Goal: Task Accomplishment & Management: Use online tool/utility

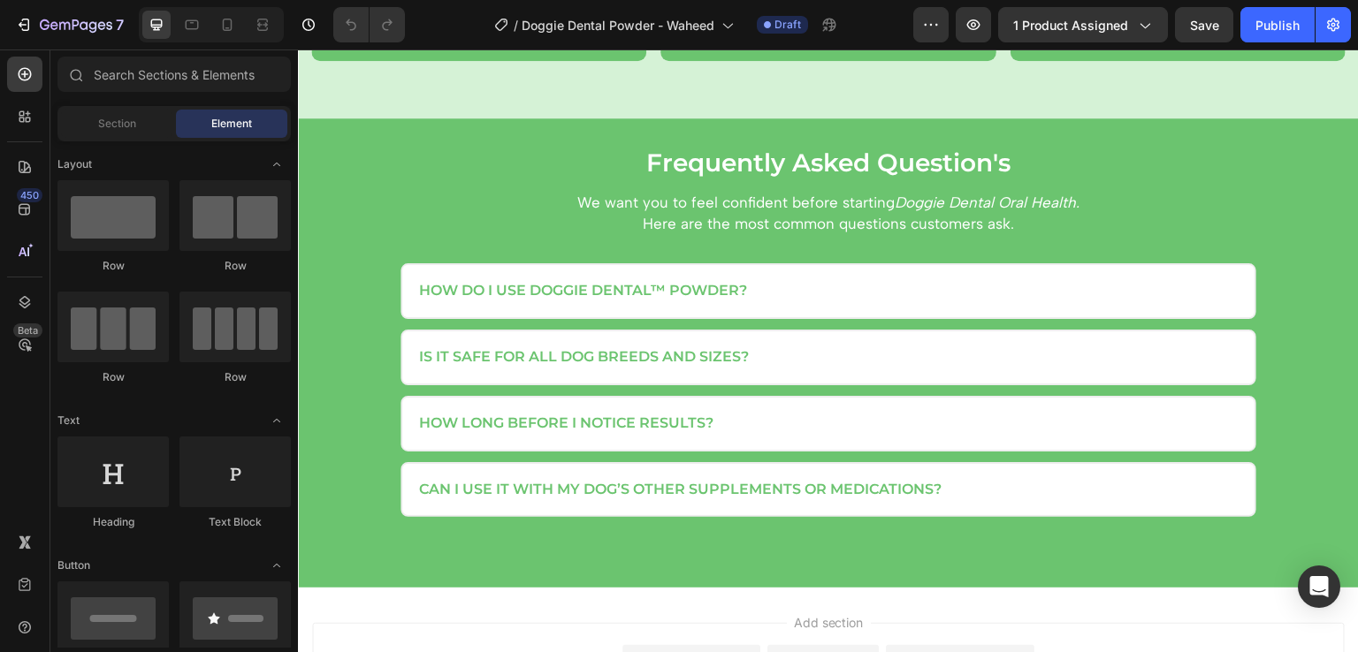
scroll to position [3585, 0]
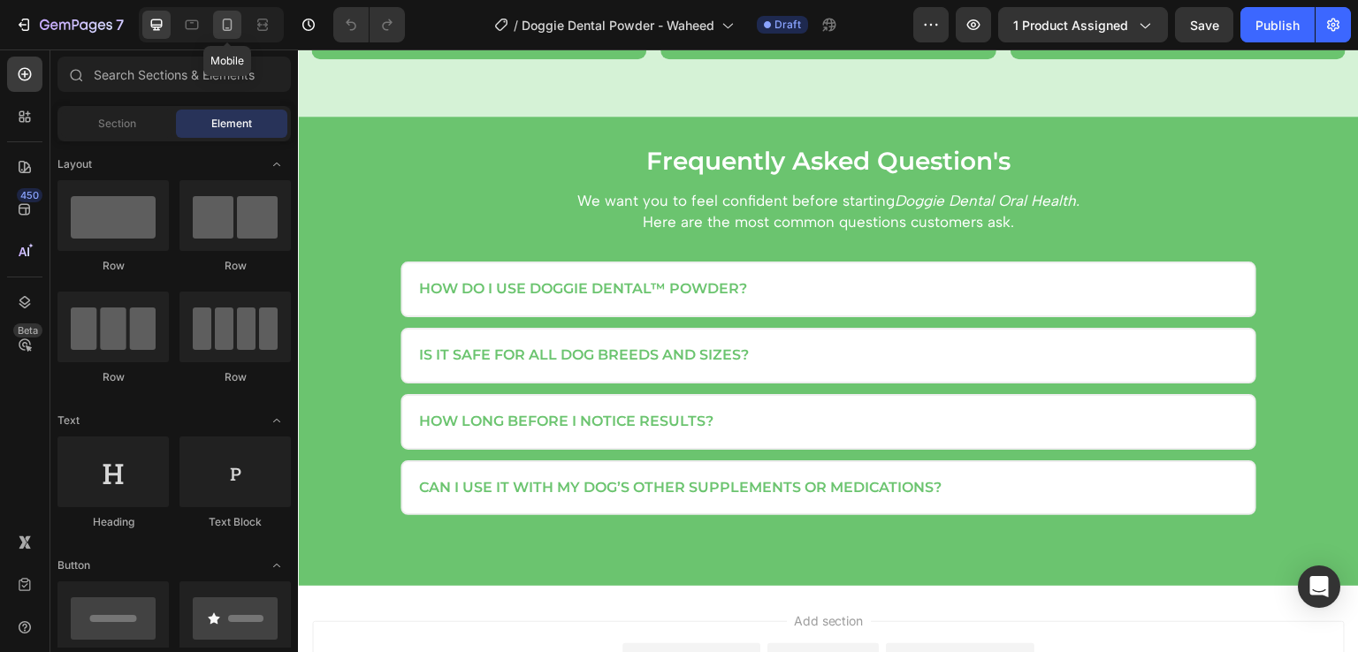
click at [232, 33] on icon at bounding box center [227, 25] width 18 height 18
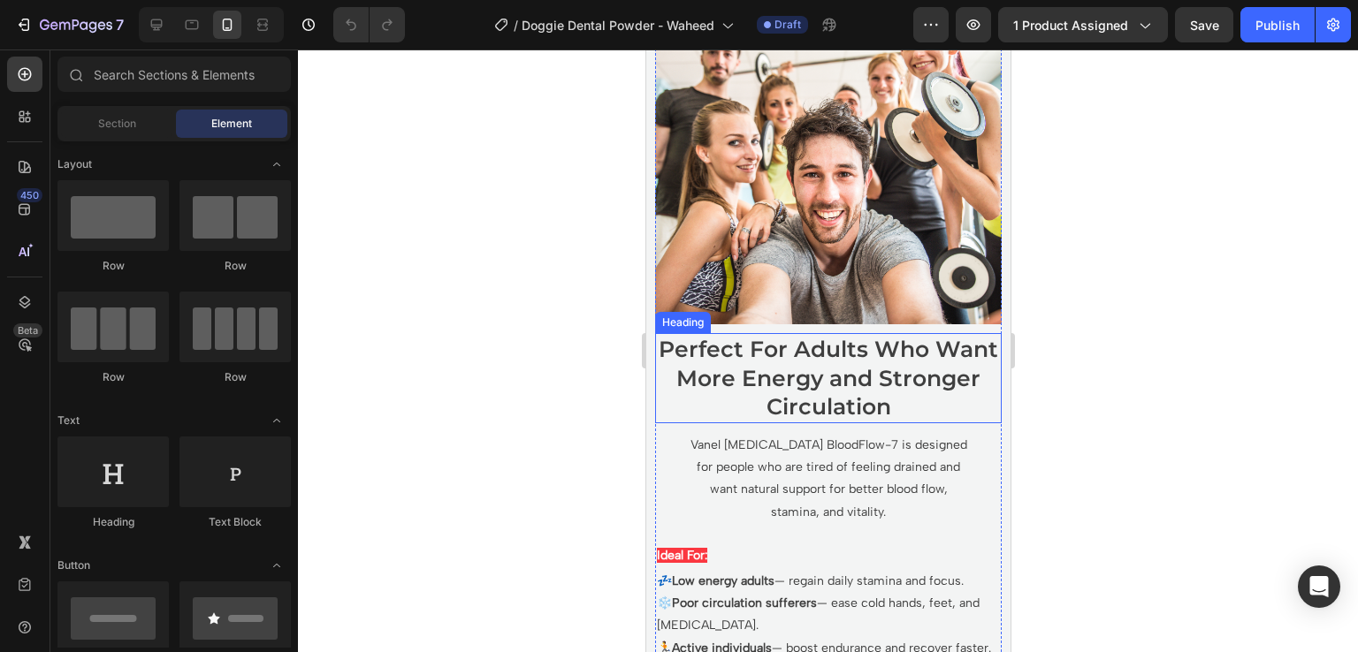
scroll to position [6137, 0]
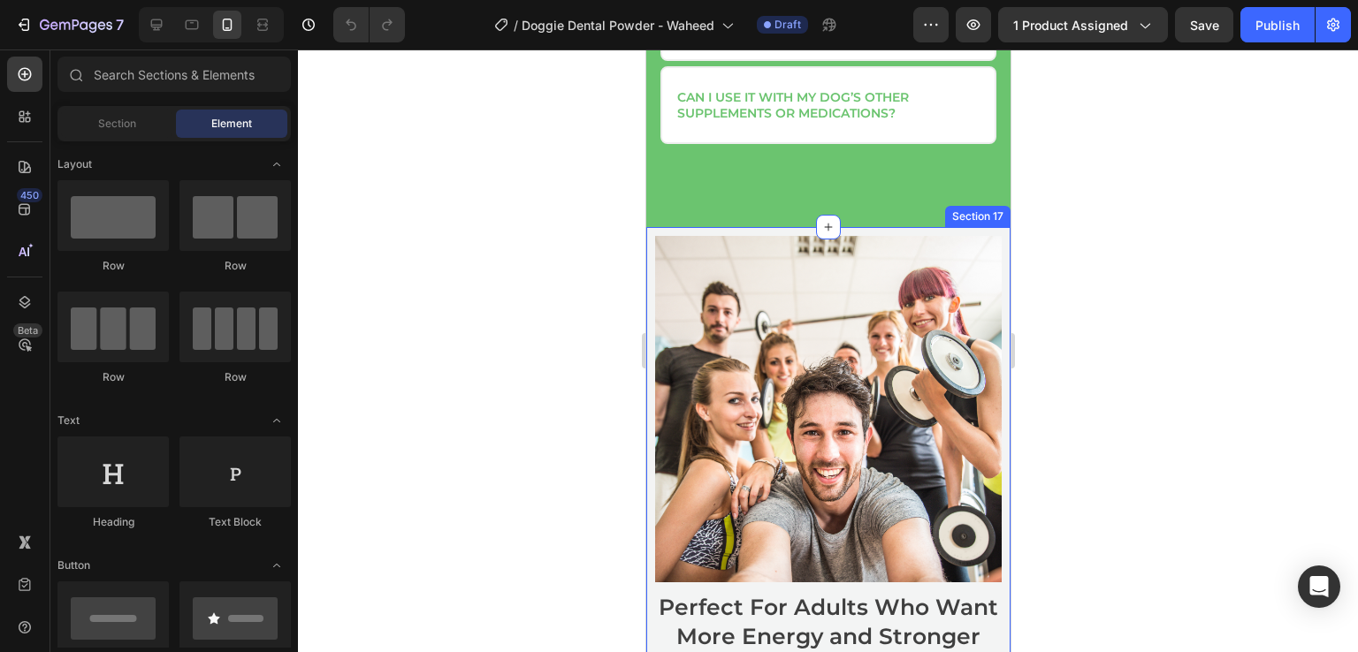
click at [651, 230] on div "Image Perfect For Adults Who Want More Energy and Stronger Circulation Heading …" at bounding box center [827, 645] width 364 height 837
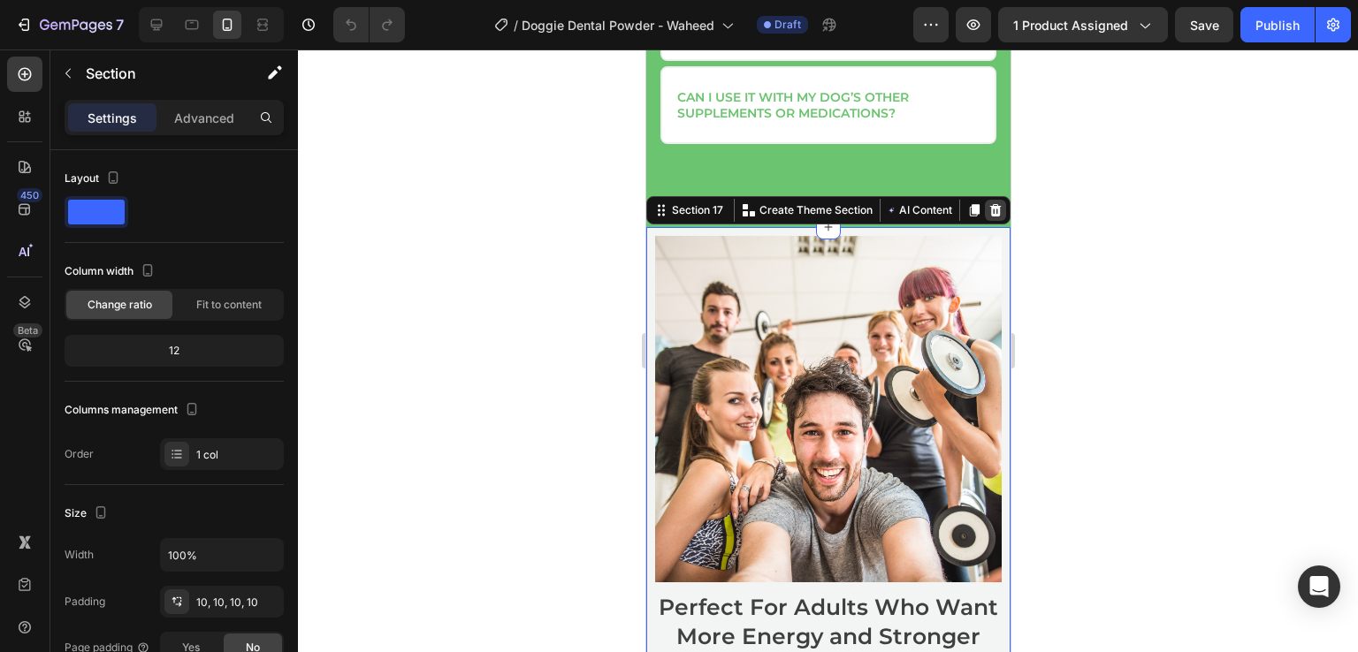
click at [987, 209] on icon at bounding box center [994, 210] width 14 height 14
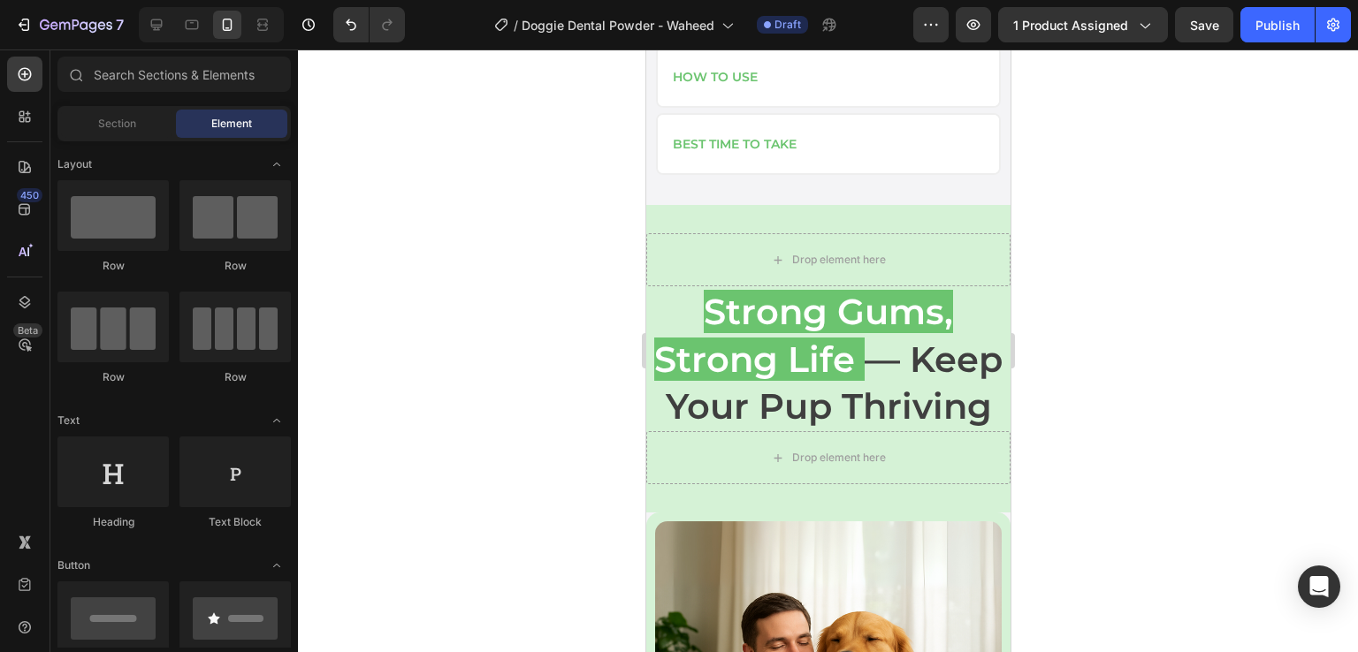
scroll to position [1308, 0]
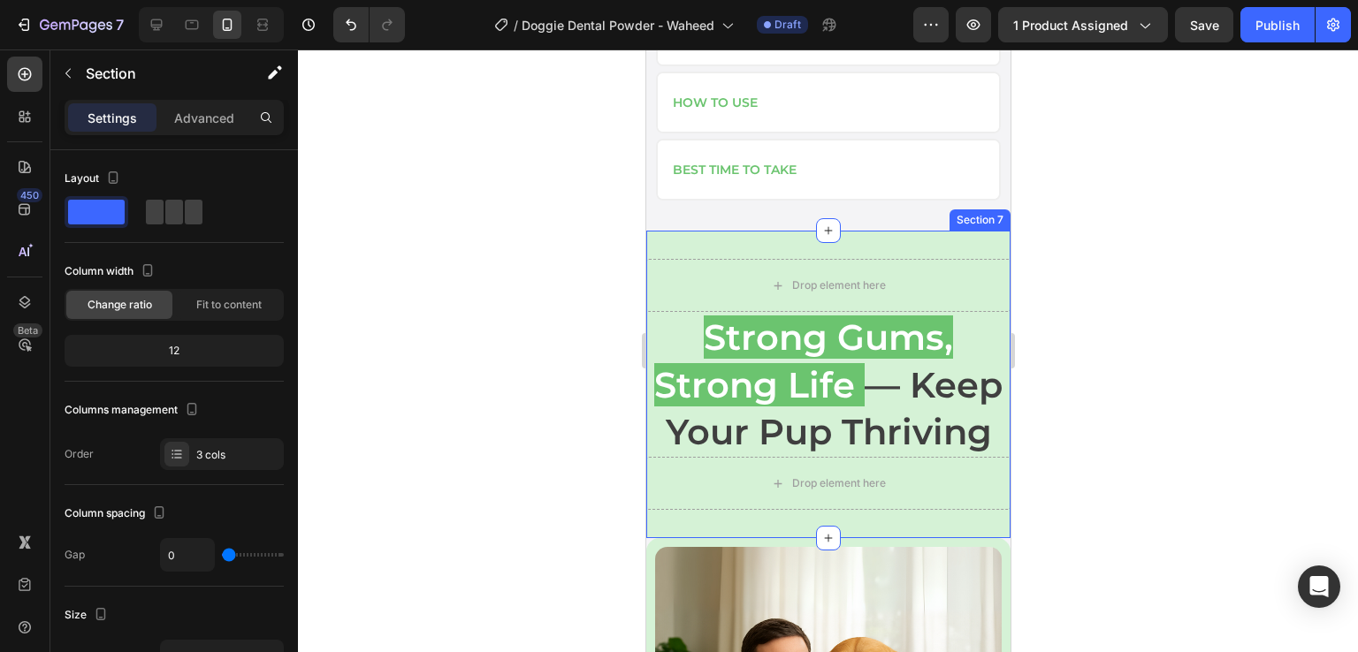
click at [692, 231] on div "Drop element here Strong Gums, Strong Life — Keep Your Pup Thriving Heading Dro…" at bounding box center [827, 385] width 364 height 308
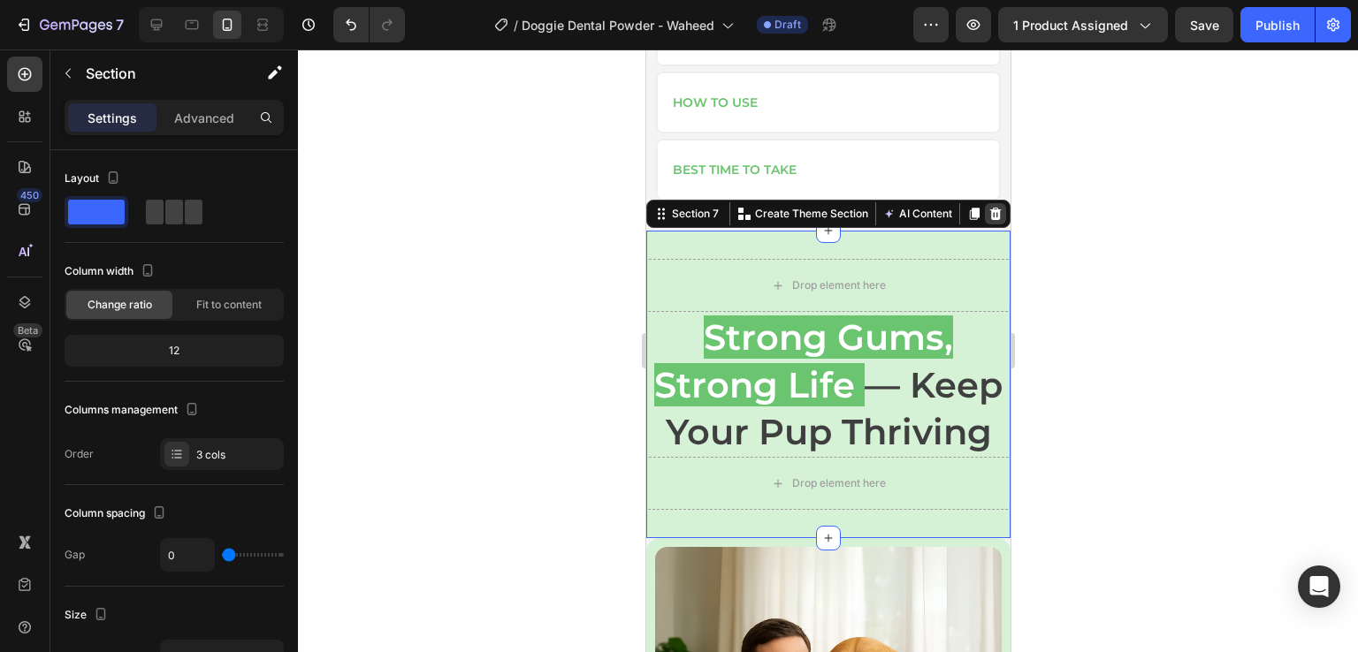
click at [987, 207] on icon at bounding box center [994, 214] width 14 height 14
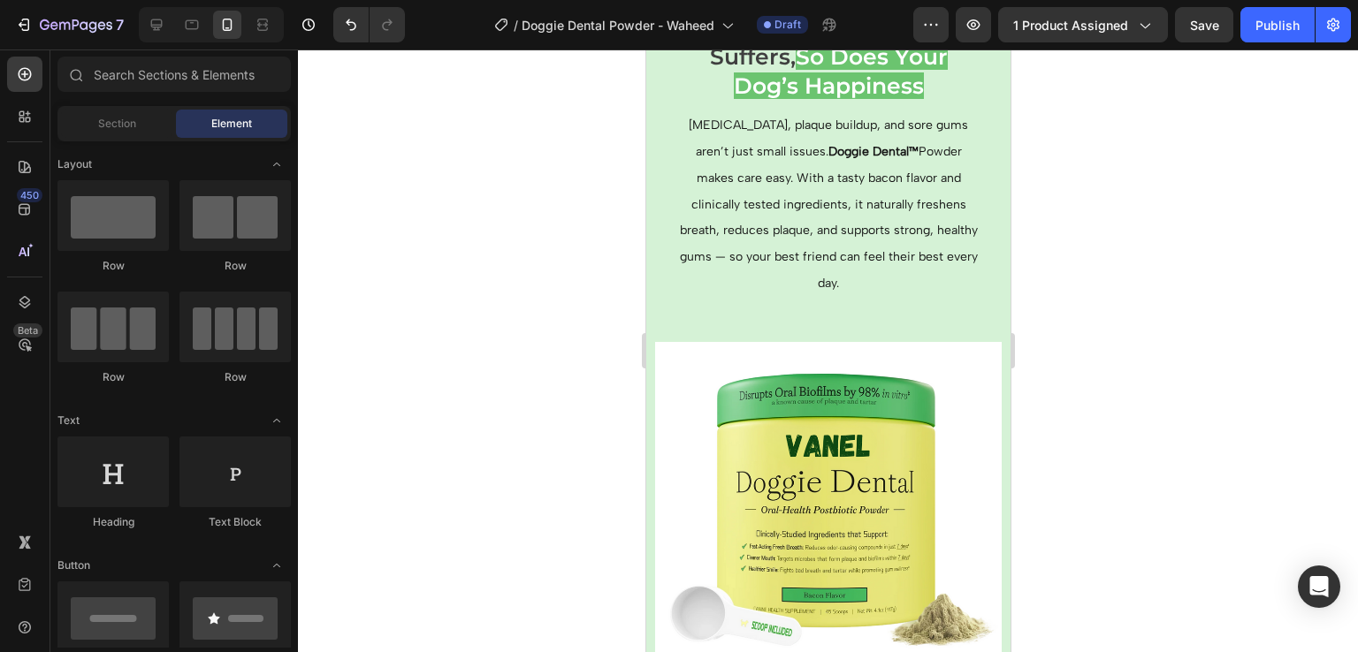
scroll to position [2143, 0]
click at [832, 478] on img at bounding box center [827, 514] width 346 height 346
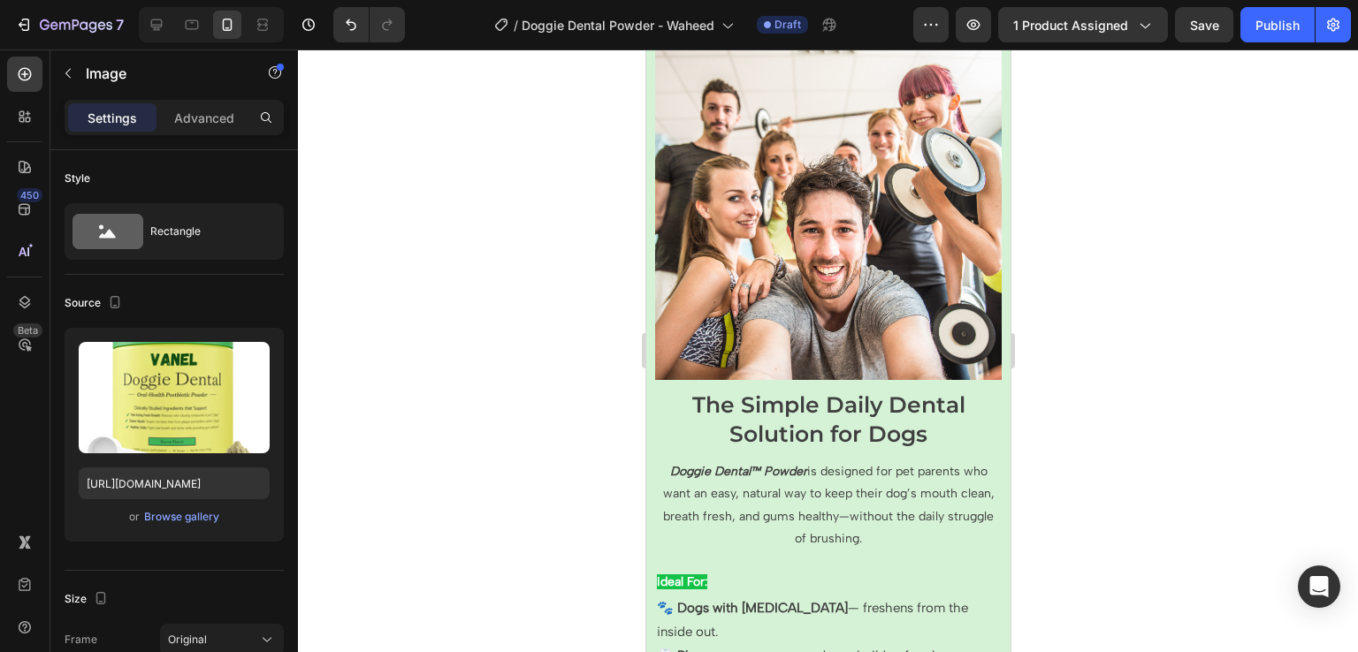
scroll to position [4095, 0]
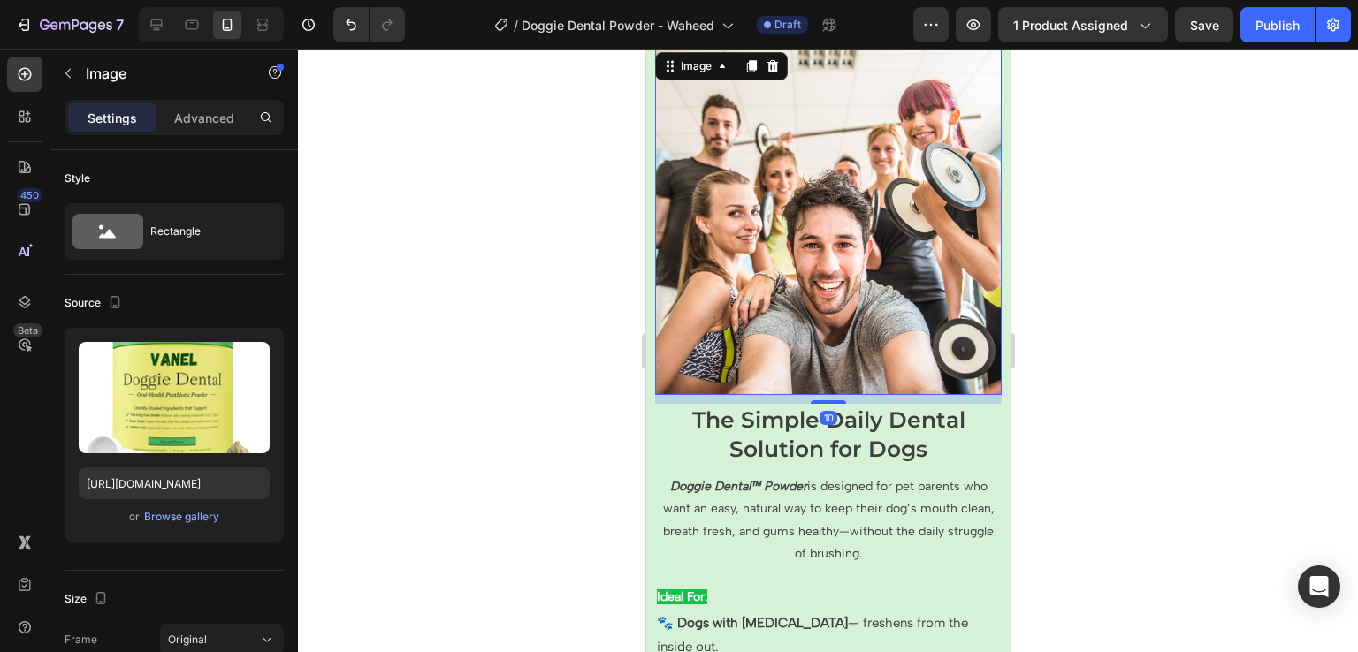
click at [802, 131] on img at bounding box center [827, 222] width 346 height 346
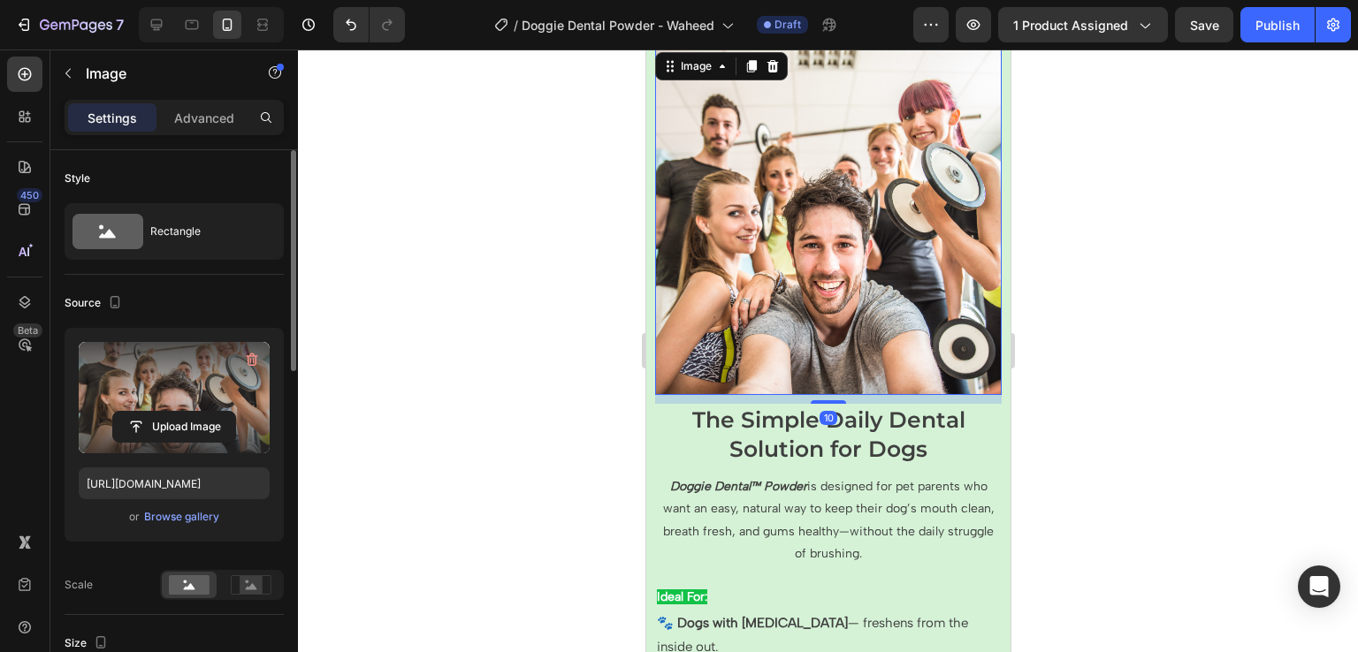
click at [186, 401] on label at bounding box center [174, 397] width 191 height 111
click at [186, 412] on input "file" at bounding box center [174, 427] width 122 height 30
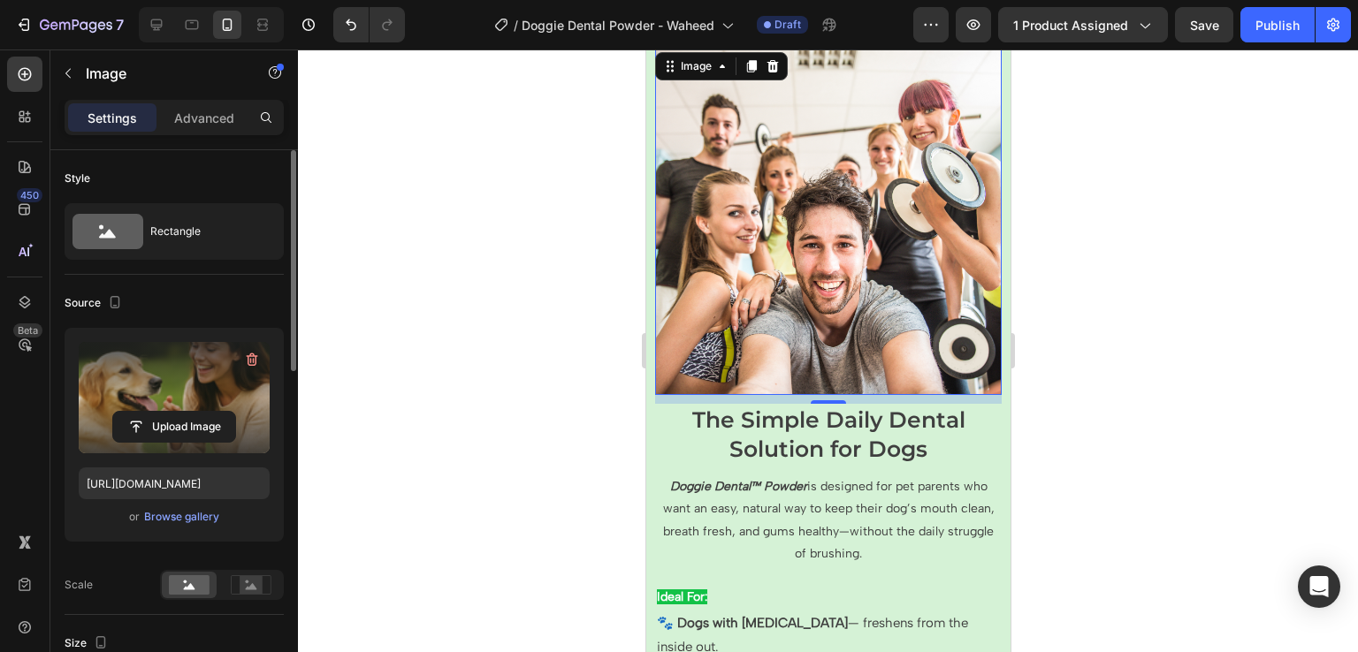
type input "[URL][DOMAIN_NAME]"
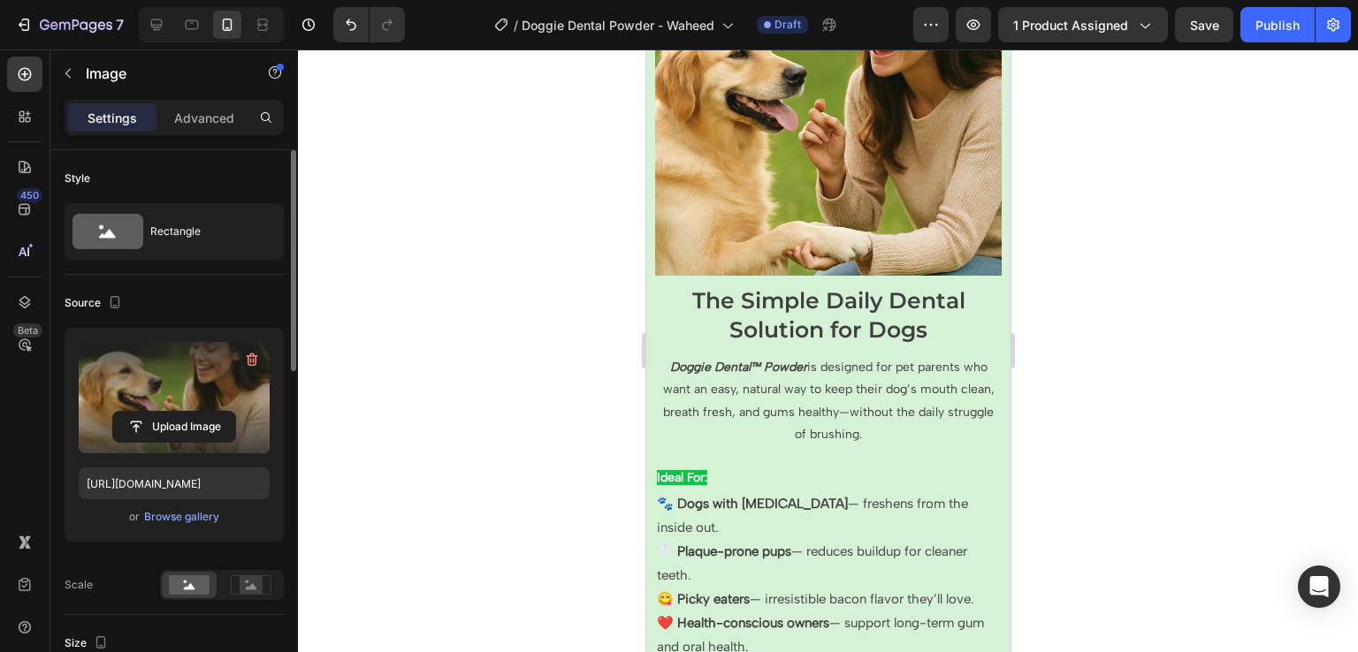
scroll to position [4165, 0]
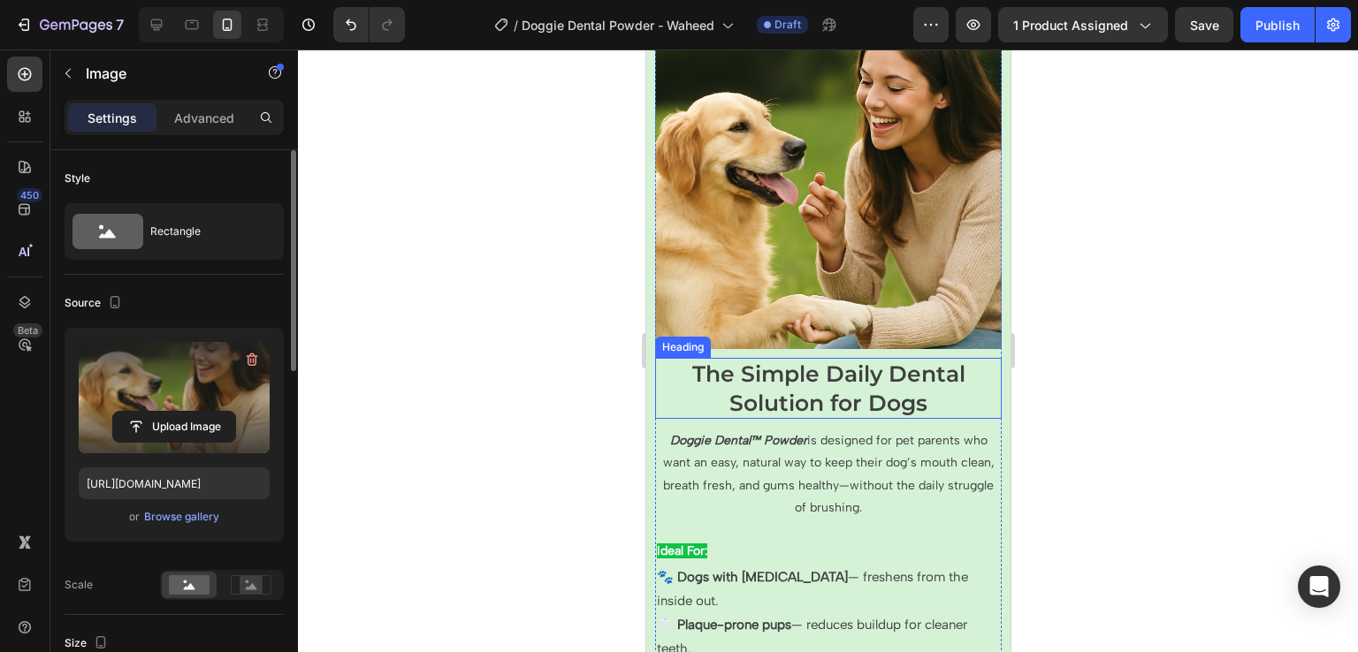
click at [700, 363] on span "The Simple Daily Dental Solution for Dogs" at bounding box center [827, 389] width 273 height 56
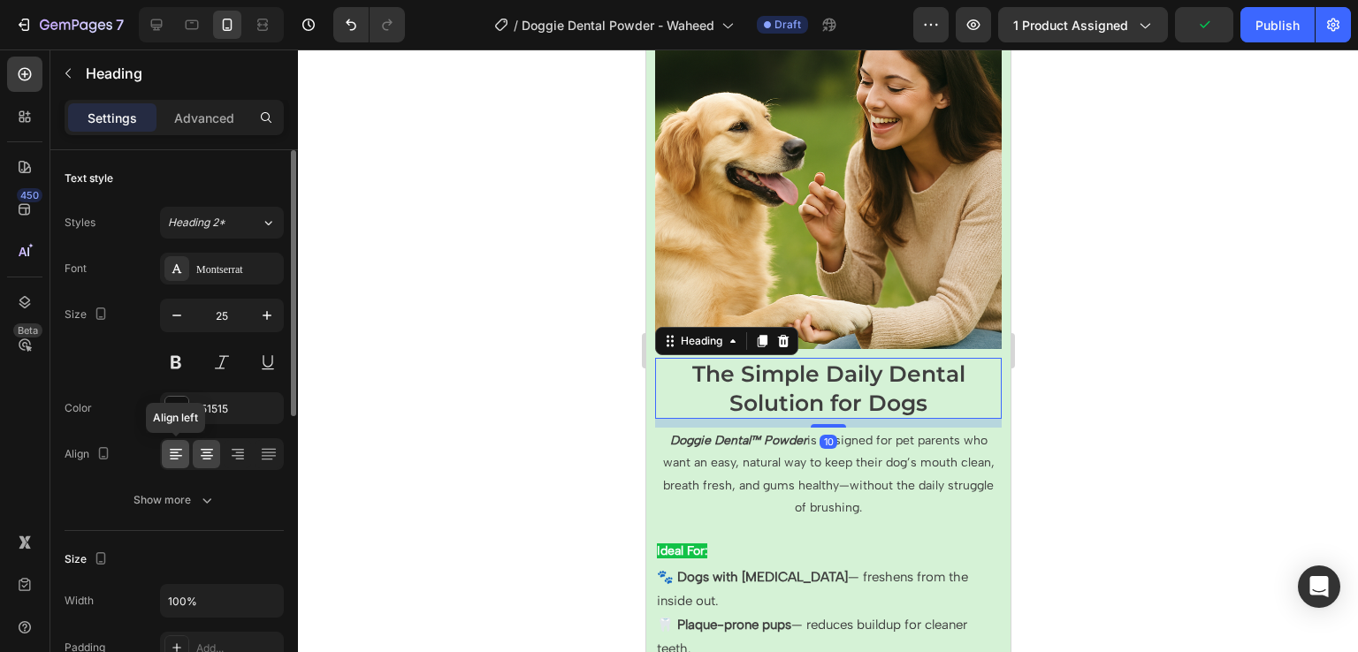
click at [178, 449] on icon at bounding box center [176, 450] width 12 height 2
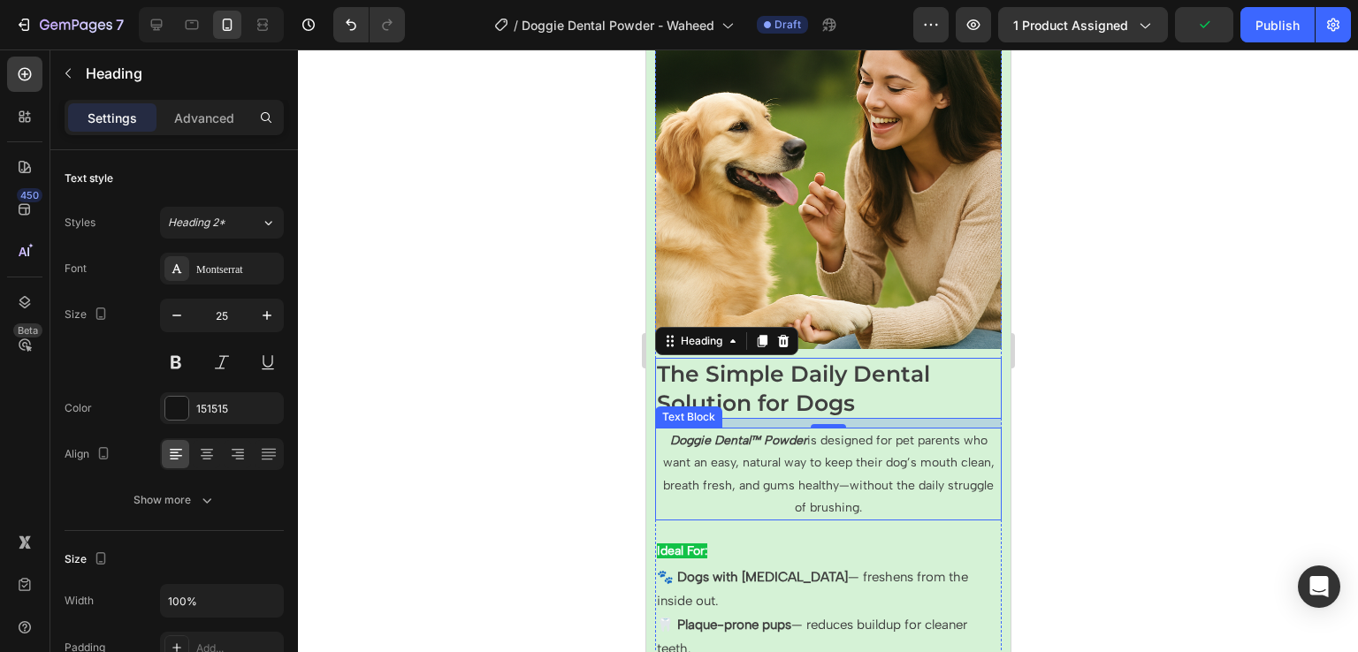
click at [704, 471] on p "Doggie Dental™ Powder is designed for pet parents who want an easy, natural way…" at bounding box center [827, 474] width 343 height 89
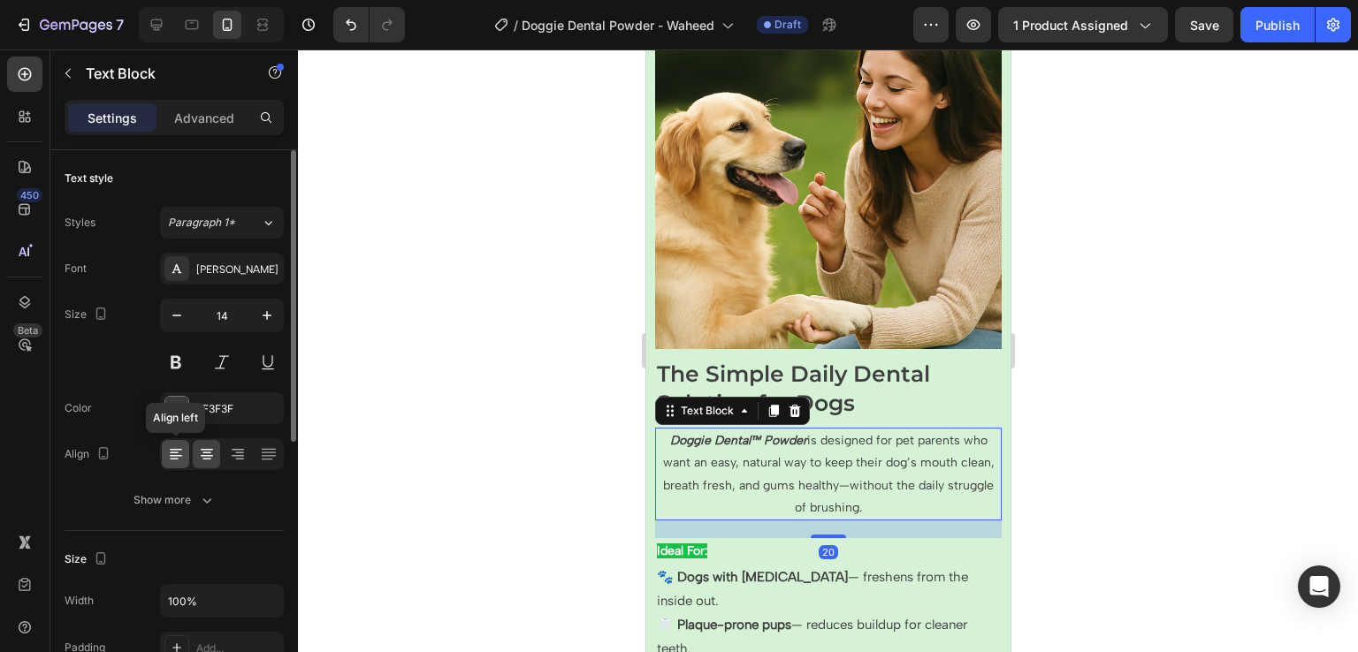
click at [169, 462] on div at bounding box center [175, 454] width 27 height 28
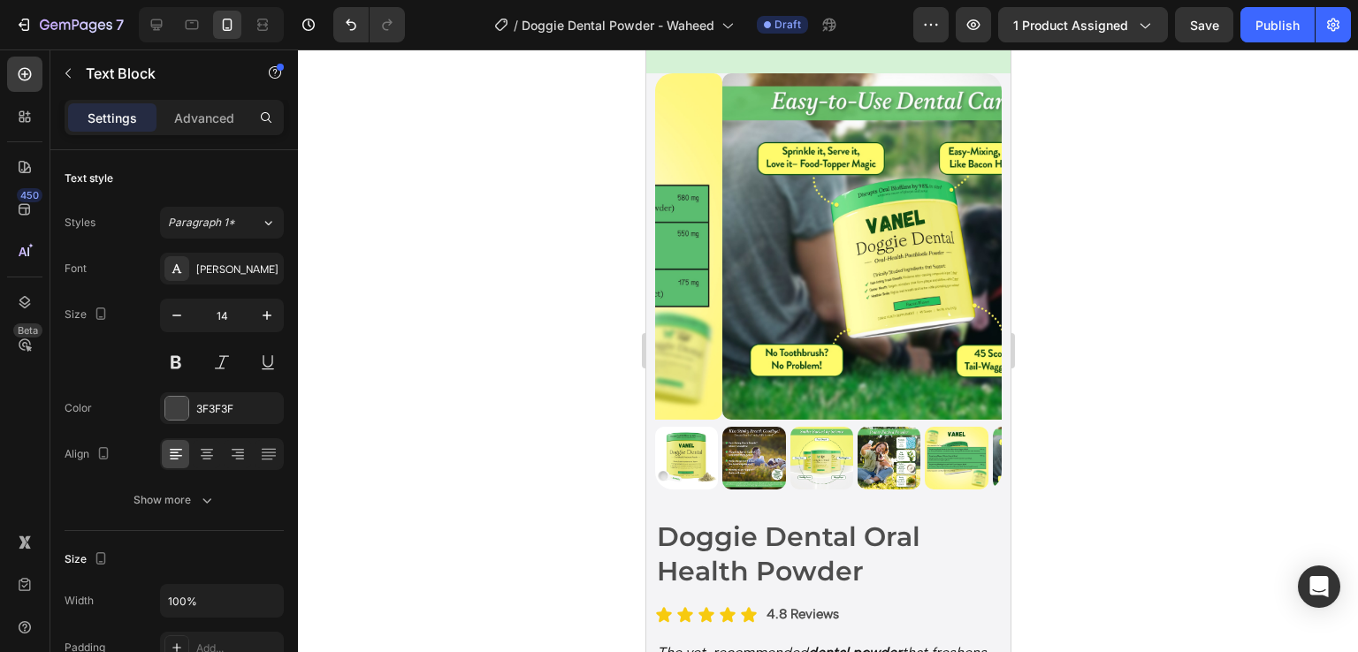
scroll to position [0, 0]
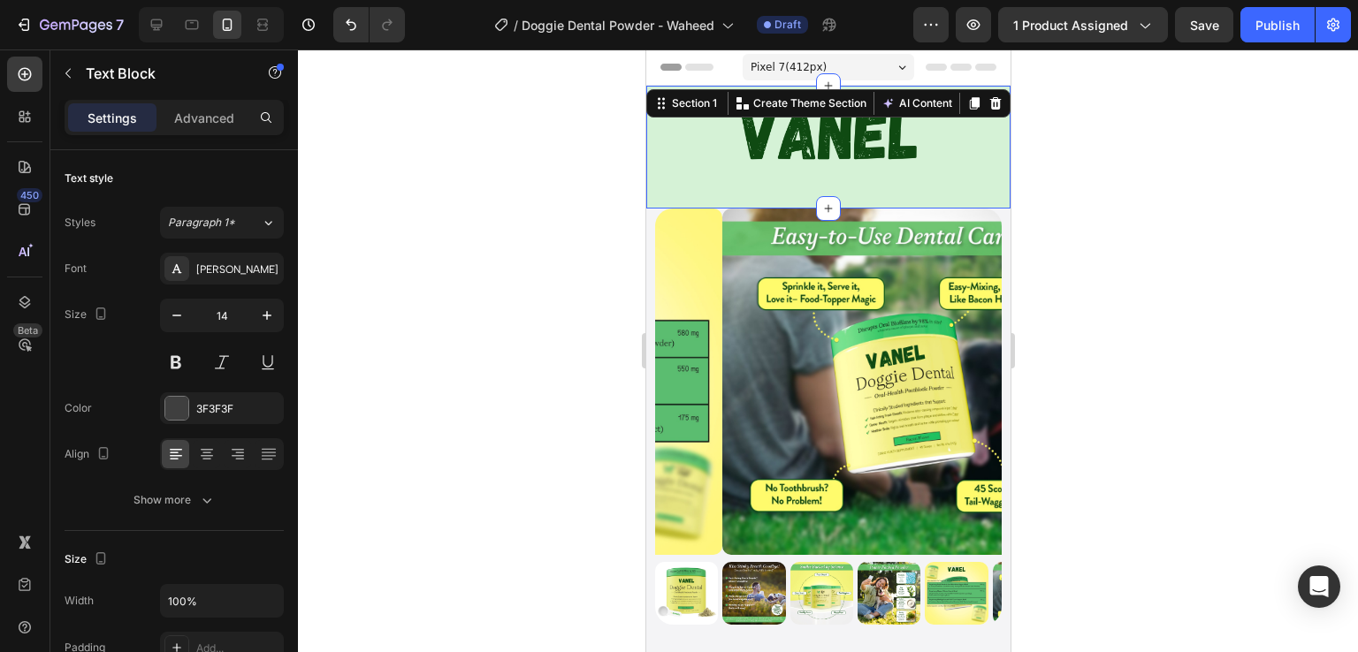
click at [899, 188] on div "Image Row" at bounding box center [827, 147] width 364 height 96
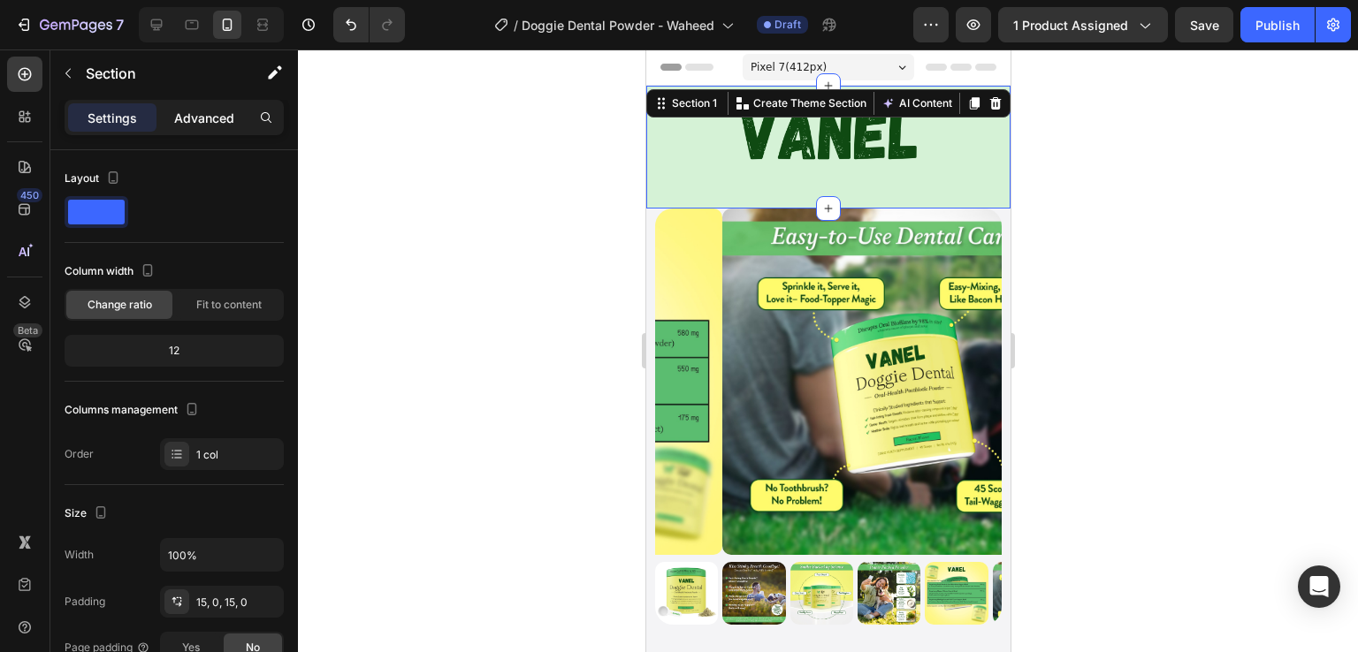
click at [209, 107] on div "Advanced" at bounding box center [204, 117] width 88 height 28
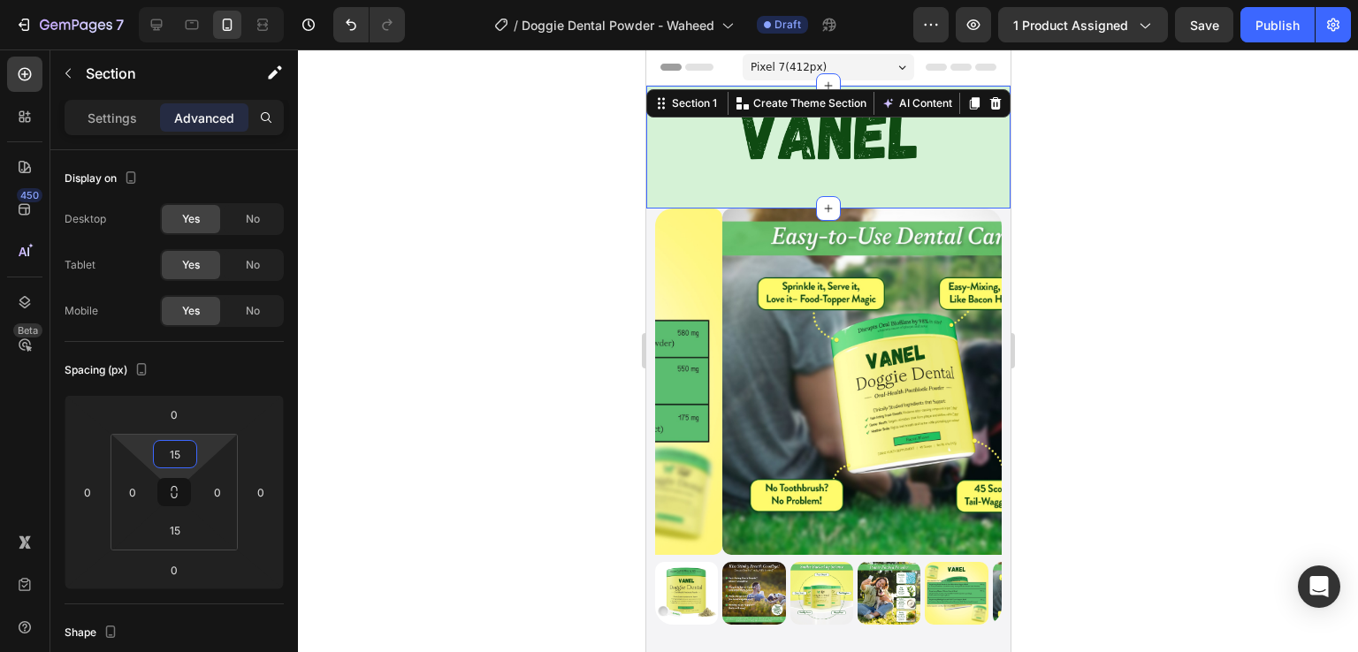
click at [184, 450] on input "15" at bounding box center [174, 454] width 35 height 27
type input "10"
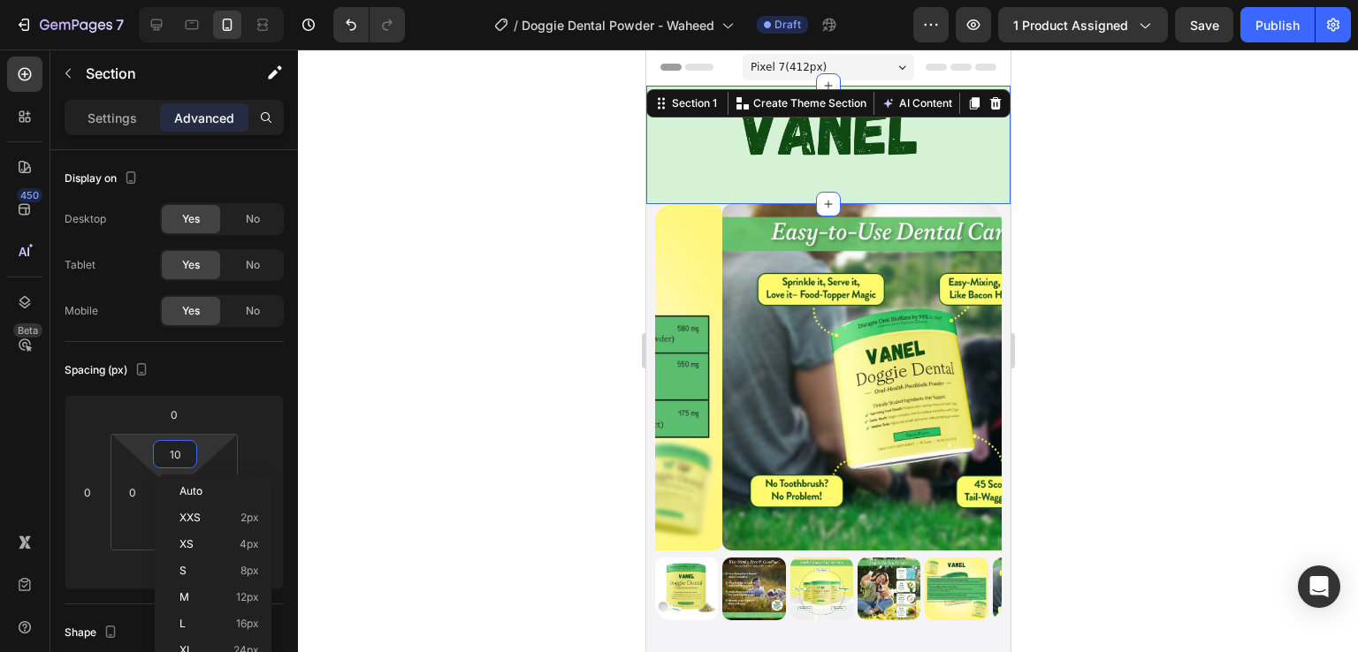
click at [34, 454] on div "450 Beta" at bounding box center [24, 291] width 35 height 468
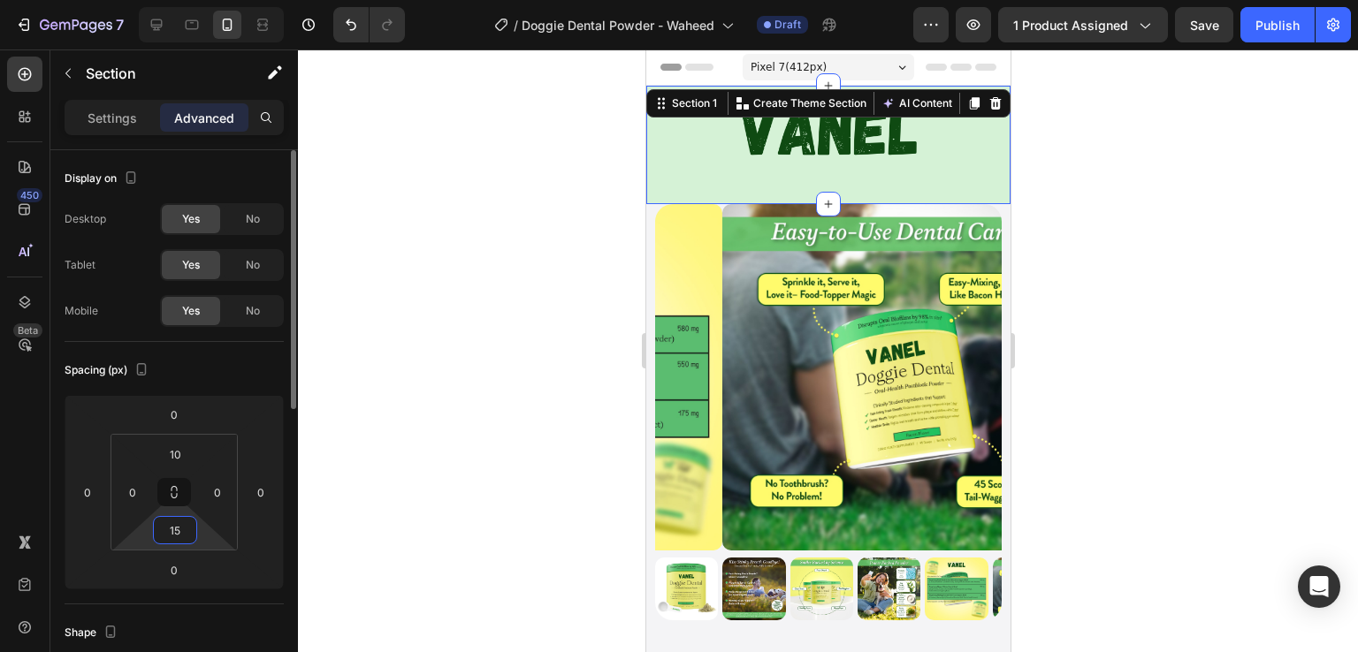
click at [171, 525] on input "15" at bounding box center [174, 530] width 35 height 27
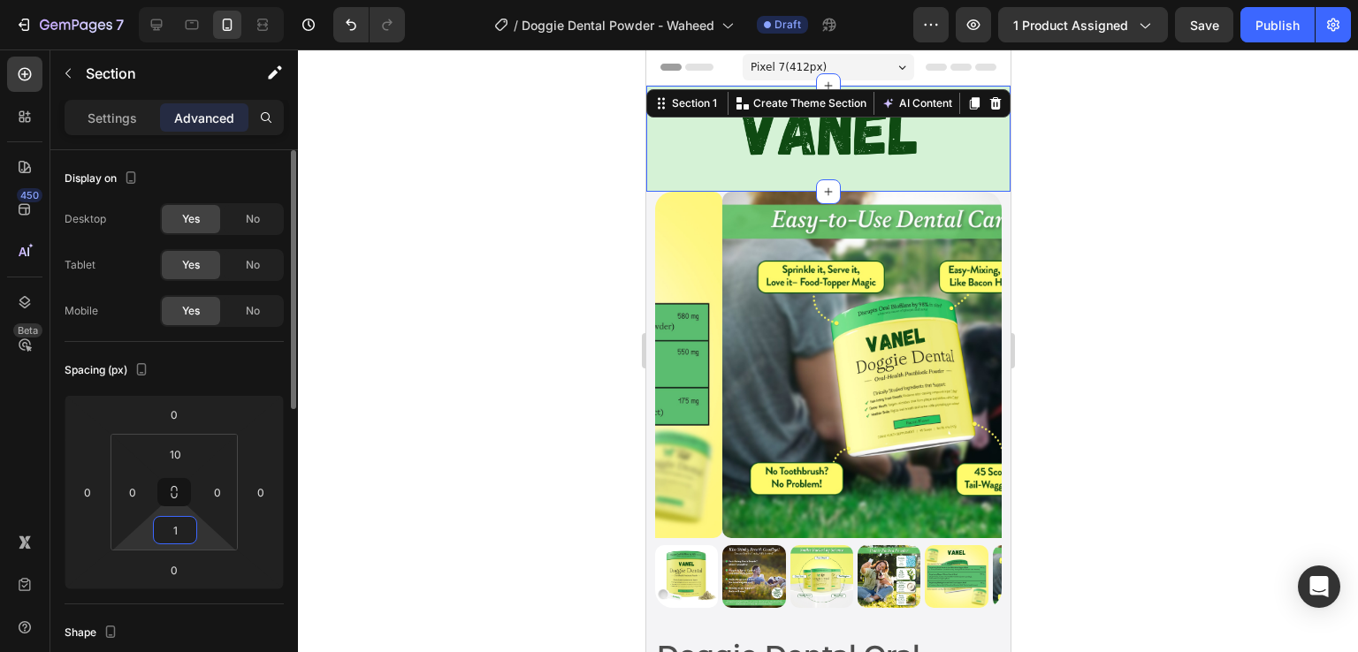
type input "10"
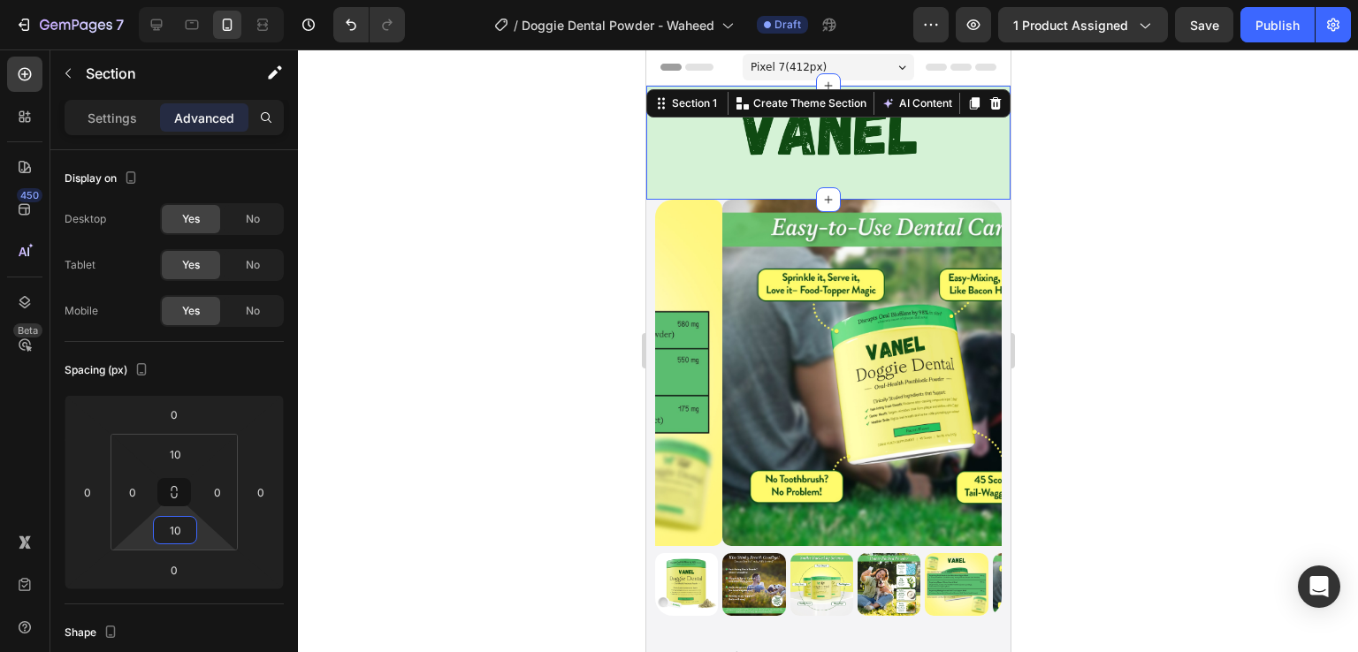
click at [1230, 374] on div at bounding box center [828, 350] width 1060 height 603
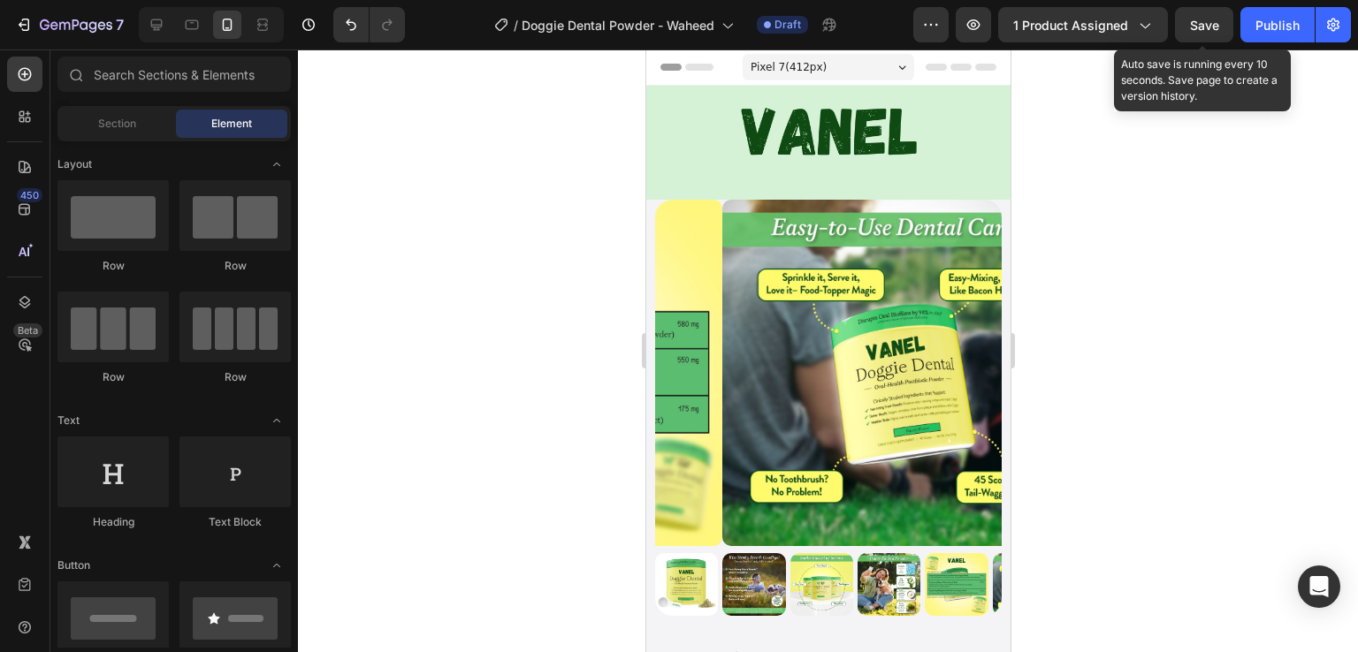
click at [1213, 30] on span "Save" at bounding box center [1204, 25] width 29 height 15
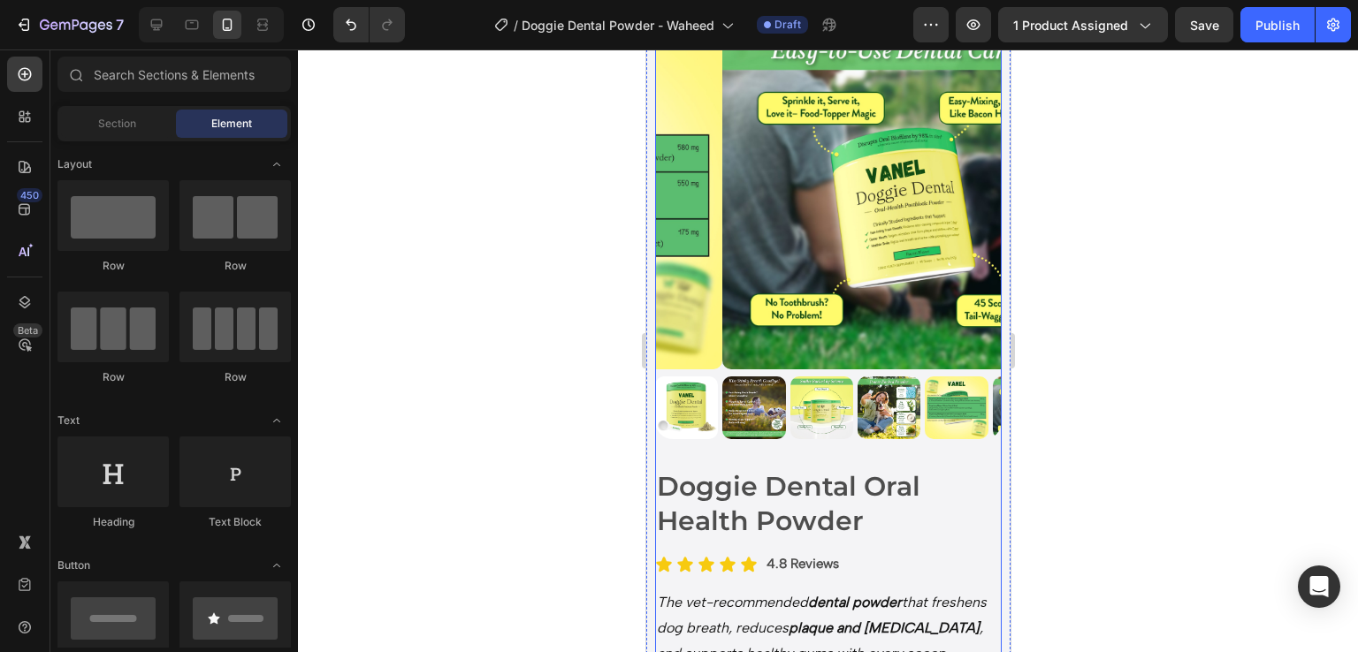
click at [943, 437] on div "Product Images" at bounding box center [827, 238] width 346 height 430
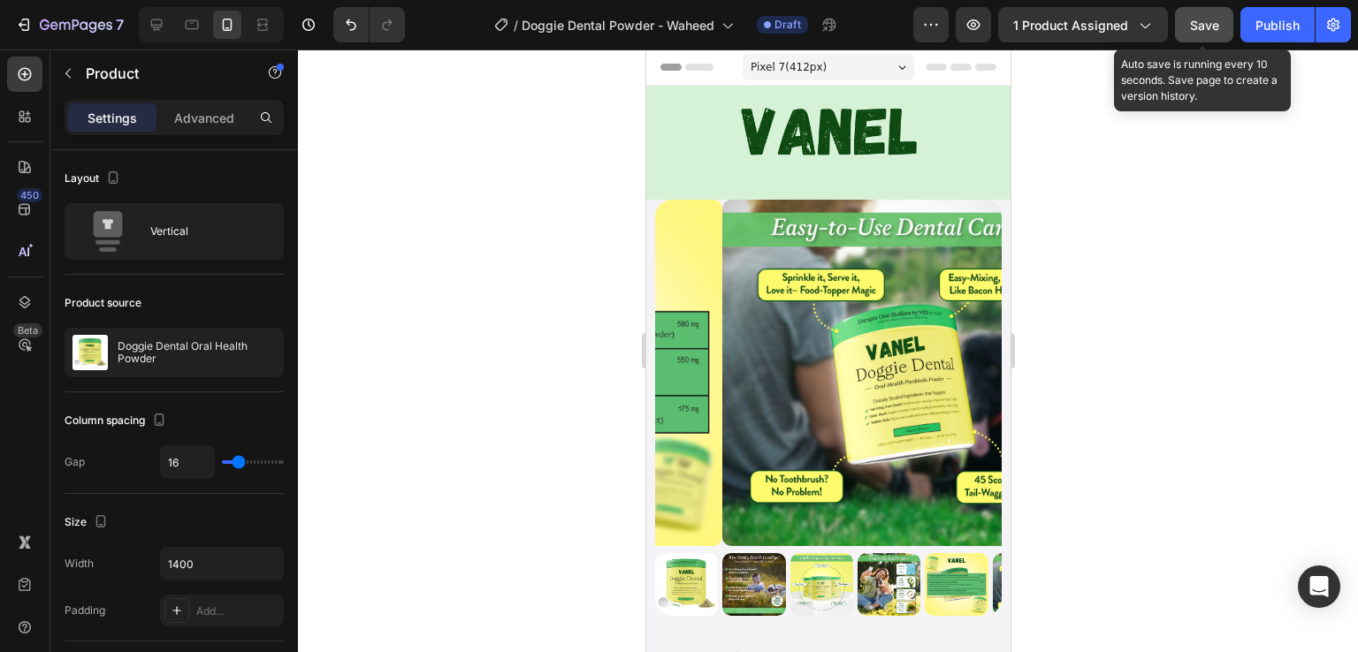
click at [1202, 27] on span "Save" at bounding box center [1204, 25] width 29 height 15
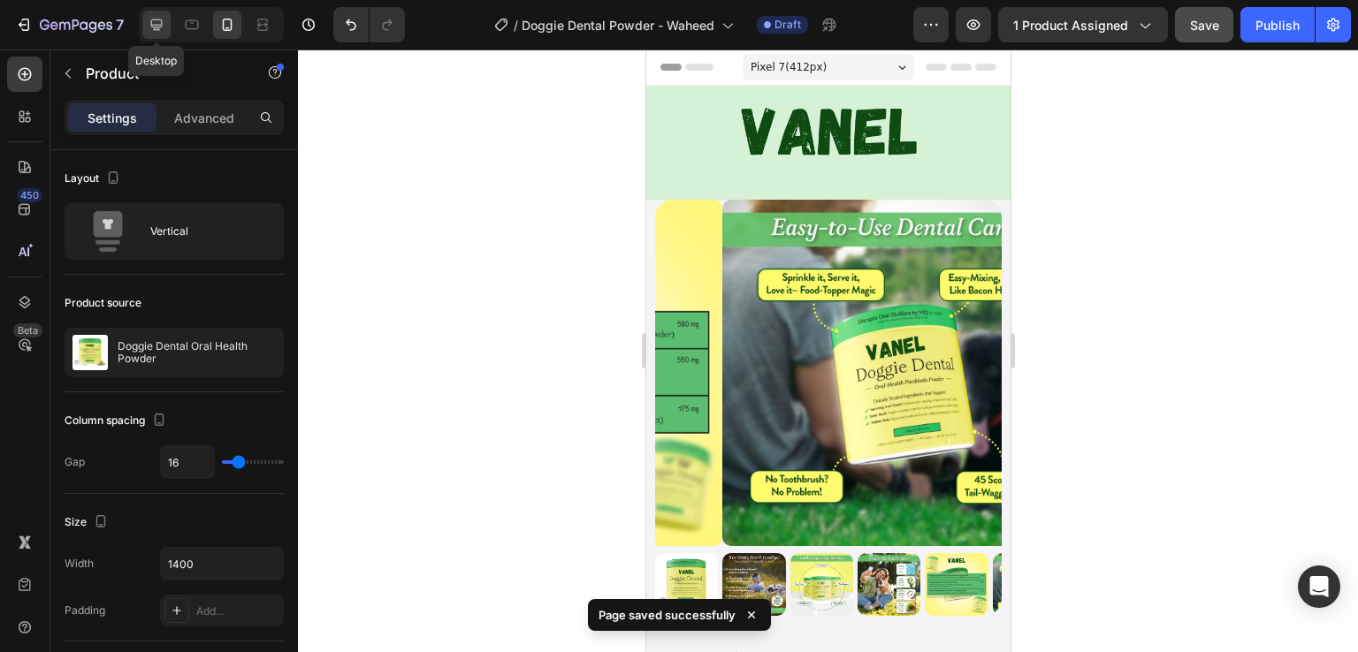
click at [165, 25] on div at bounding box center [156, 25] width 28 height 28
type input "32"
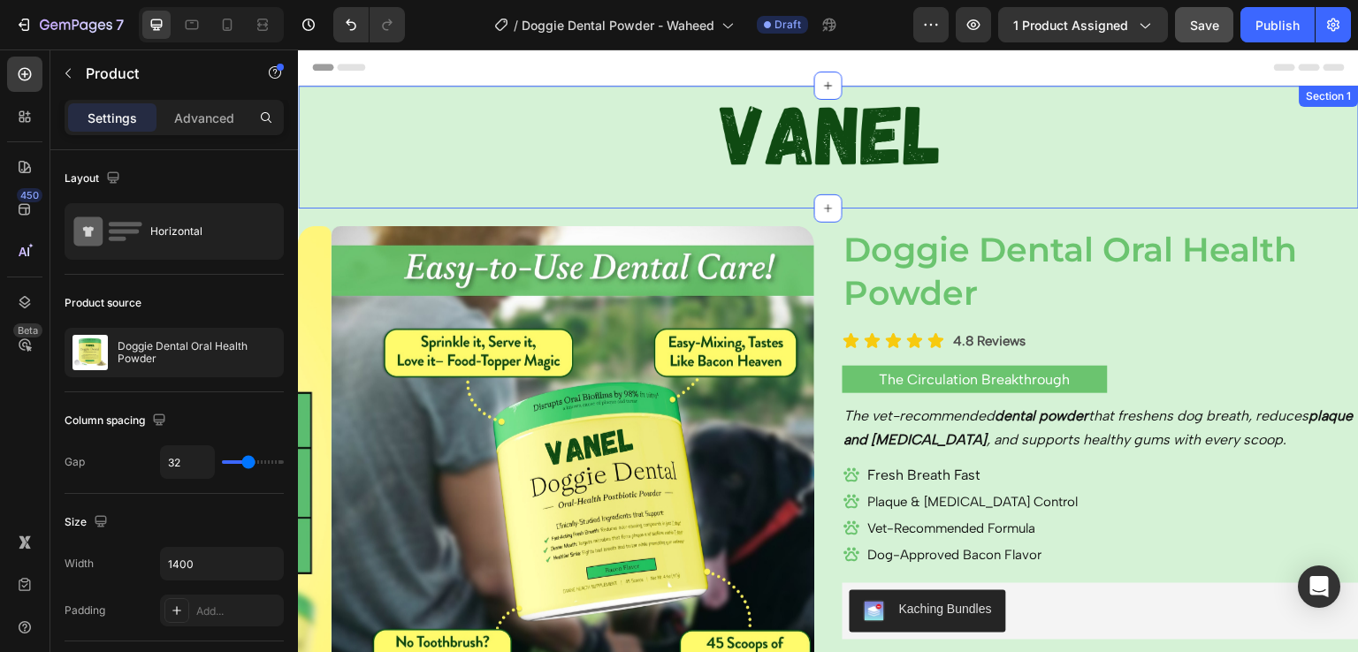
click at [679, 205] on div "Image Row Section 1" at bounding box center [828, 147] width 1061 height 123
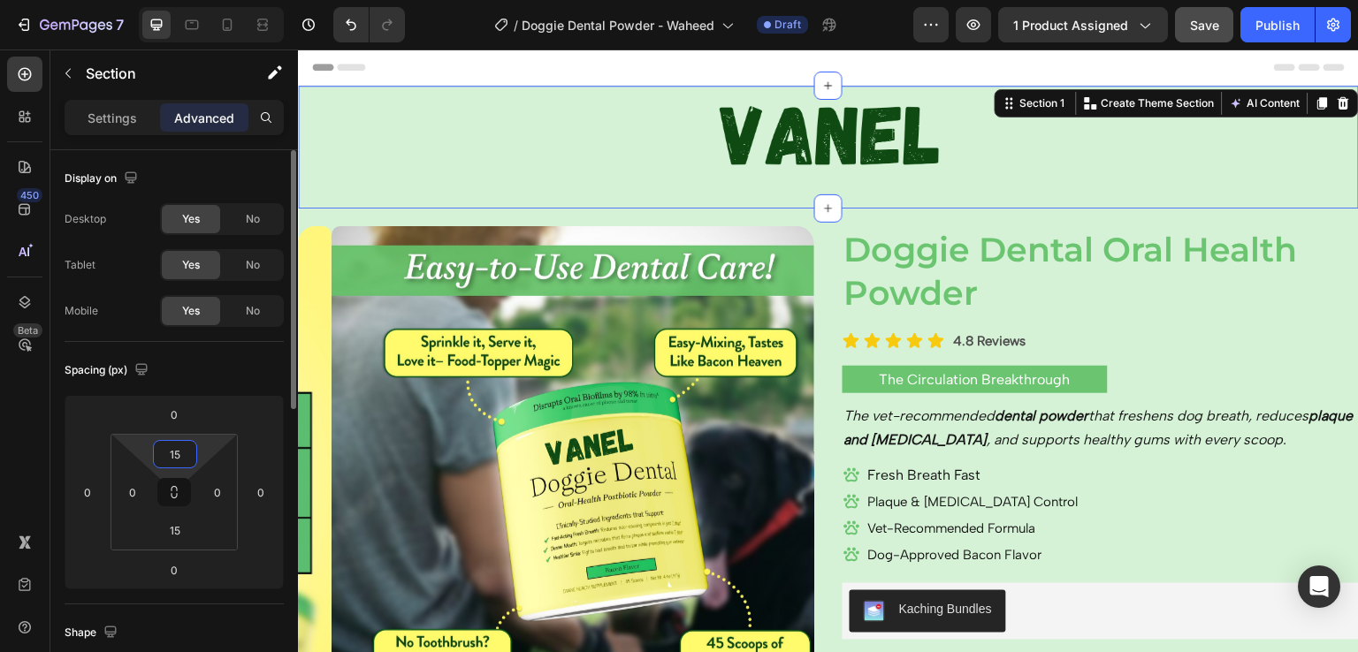
click at [179, 459] on input "15" at bounding box center [174, 454] width 35 height 27
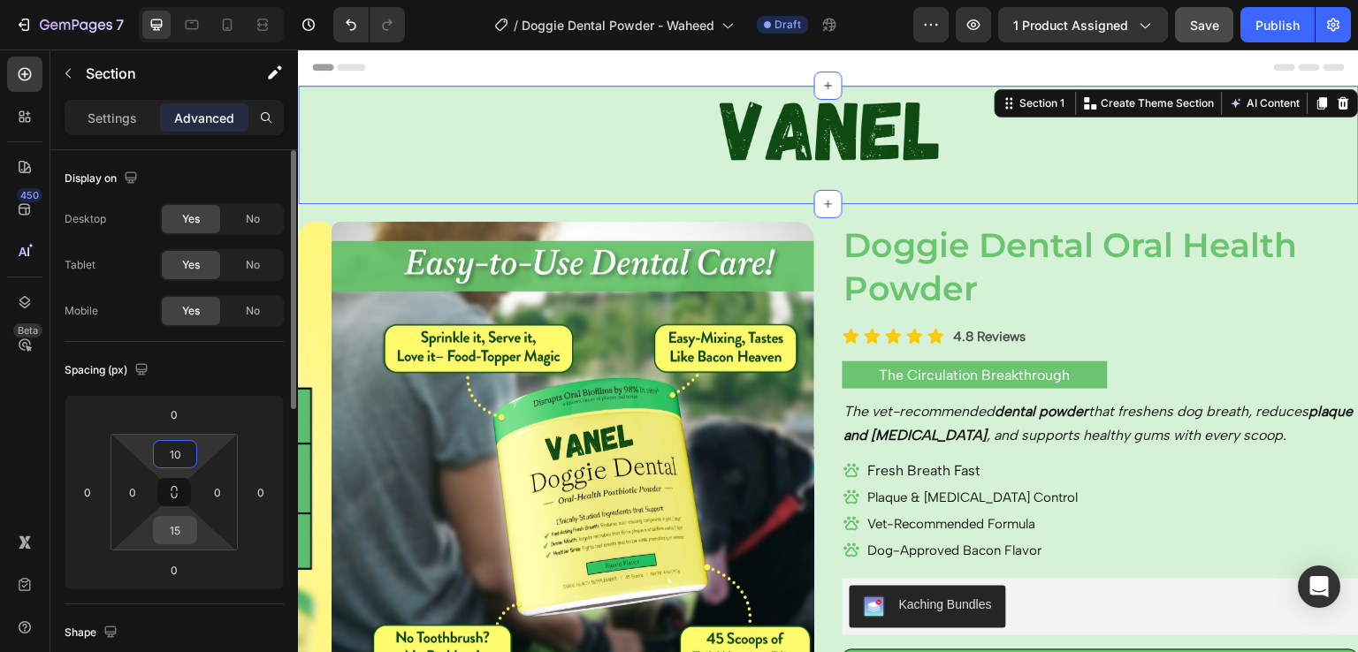
type input "10"
click at [184, 531] on input "15" at bounding box center [174, 530] width 35 height 27
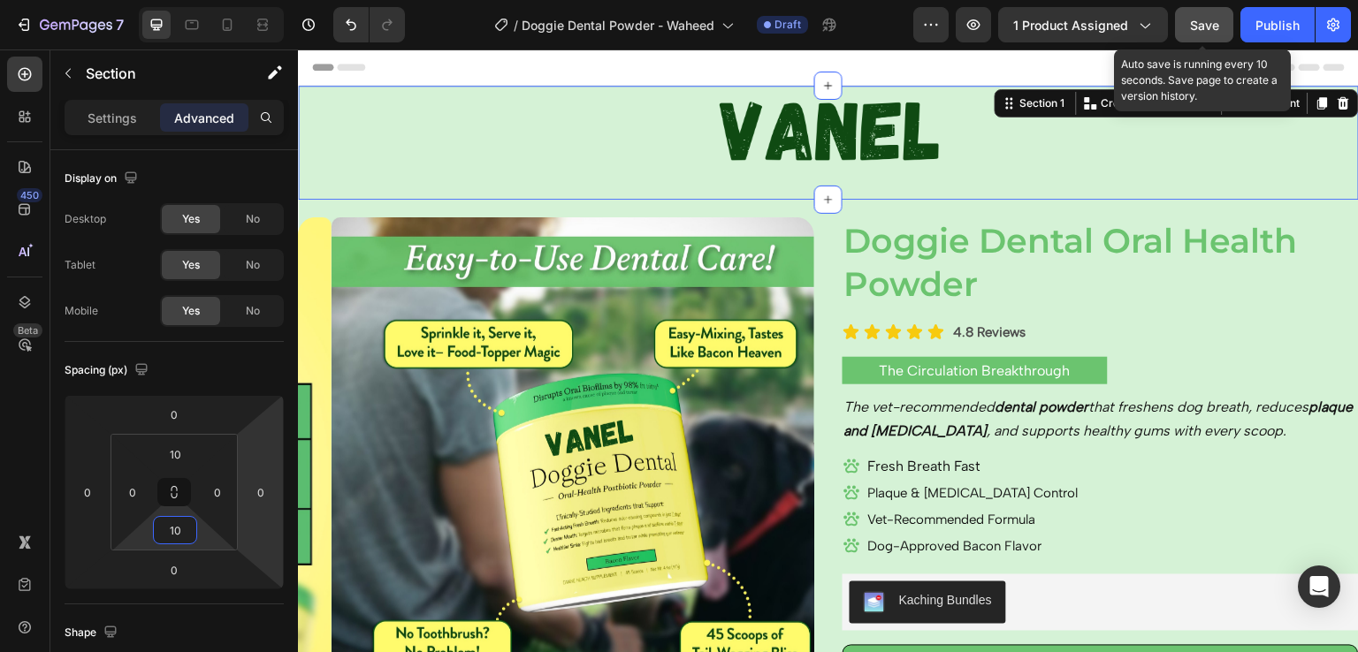
type input "10"
click at [1216, 40] on button "Save" at bounding box center [1204, 24] width 58 height 35
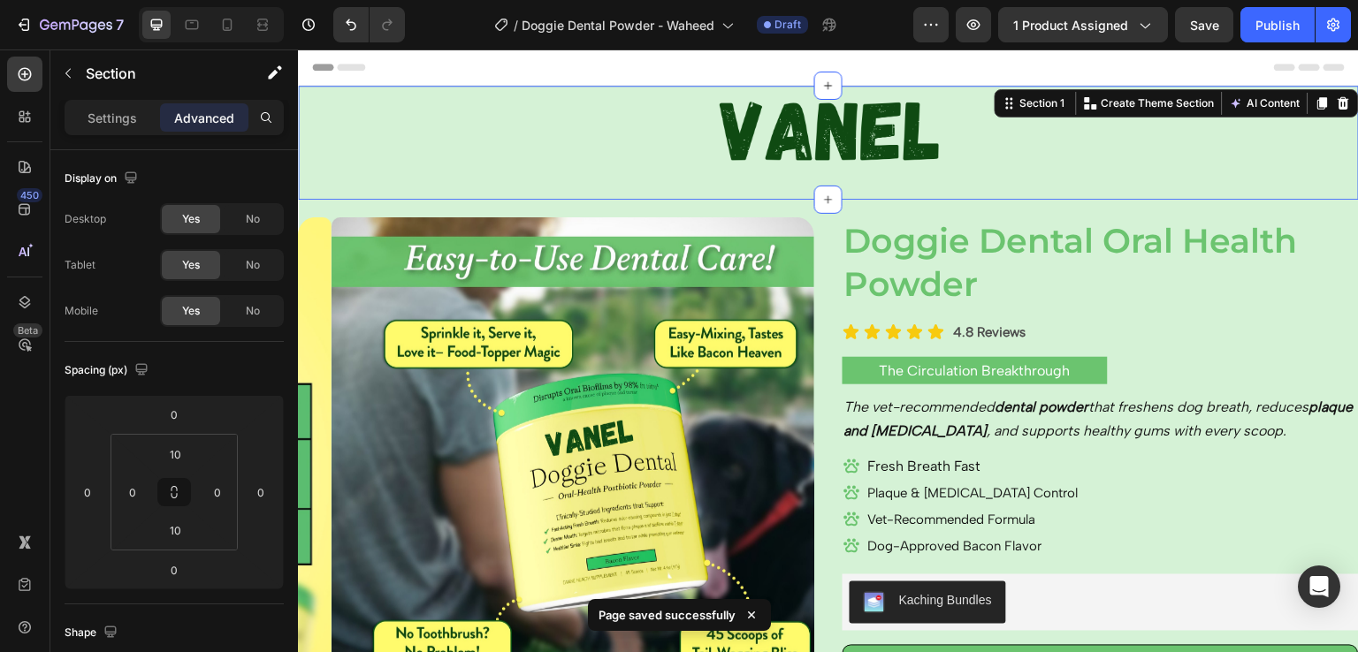
click at [873, 8] on div "/ Doggie Dental Powder - Waheed Draft" at bounding box center [666, 24] width 494 height 35
